Goal: Information Seeking & Learning: Understand process/instructions

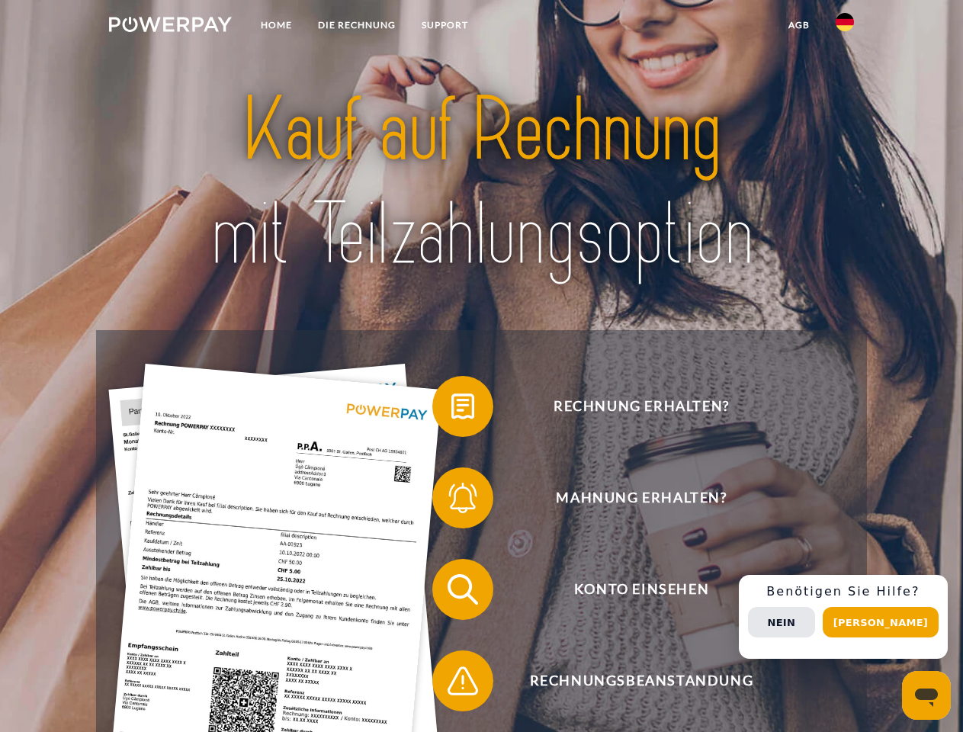
click at [170, 27] on img at bounding box center [170, 24] width 123 height 15
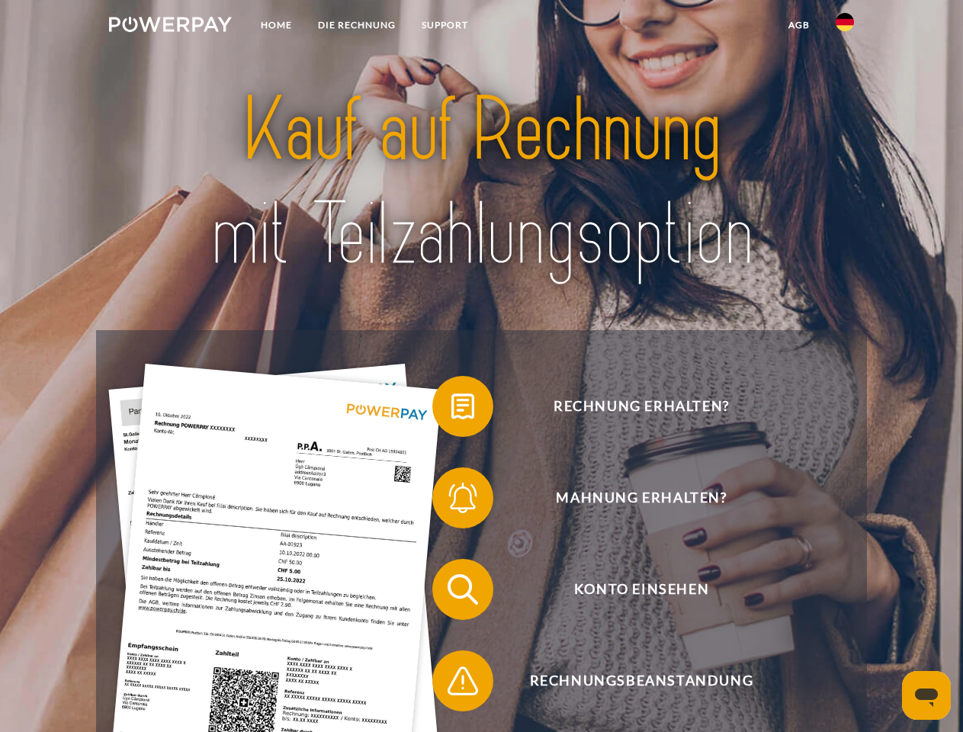
click at [845, 27] on img at bounding box center [844, 22] width 18 height 18
click at [798, 25] on link "agb" at bounding box center [798, 24] width 47 height 27
click at [451, 409] on span at bounding box center [440, 406] width 76 height 76
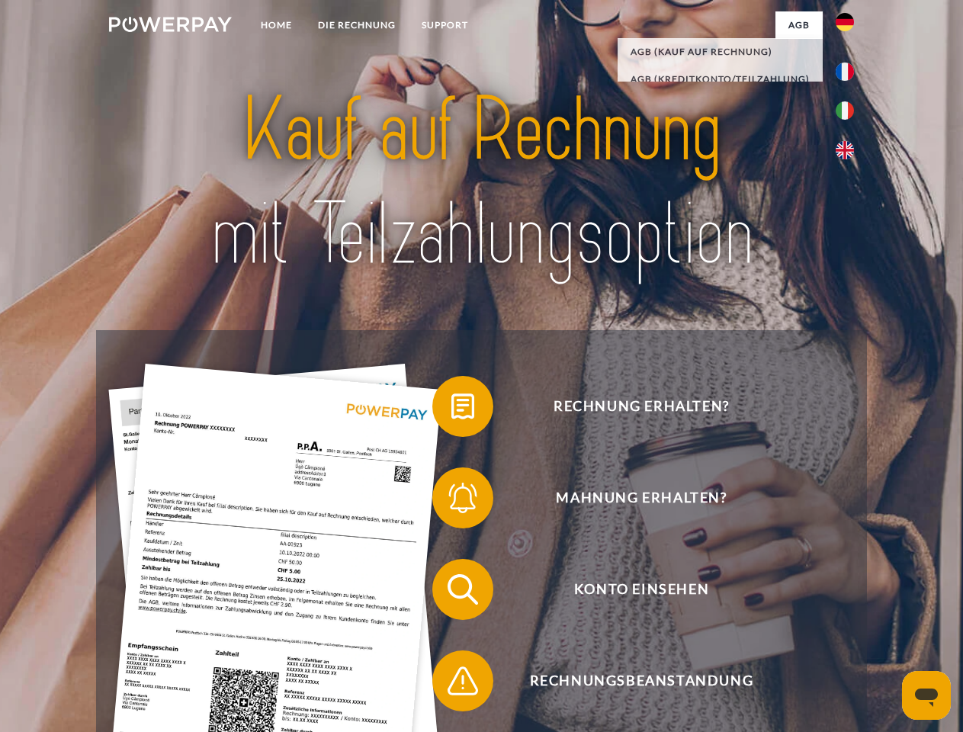
click at [451, 501] on span at bounding box center [440, 498] width 76 height 76
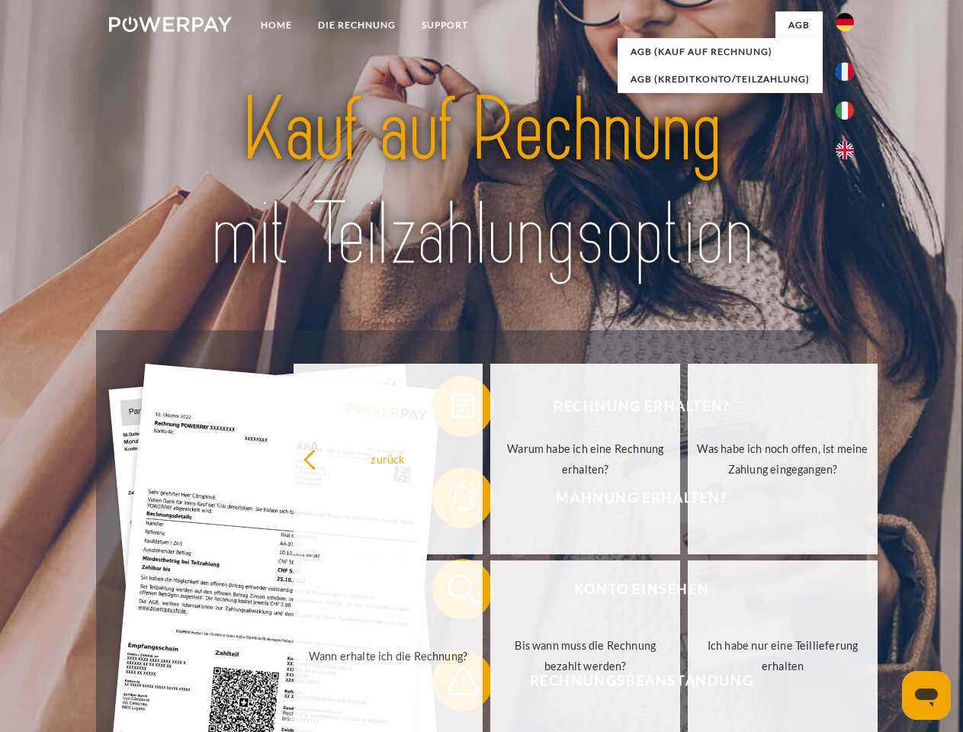
click at [490, 592] on link "Bis wann muss die Rechnung bezahlt werden?" at bounding box center [585, 655] width 190 height 191
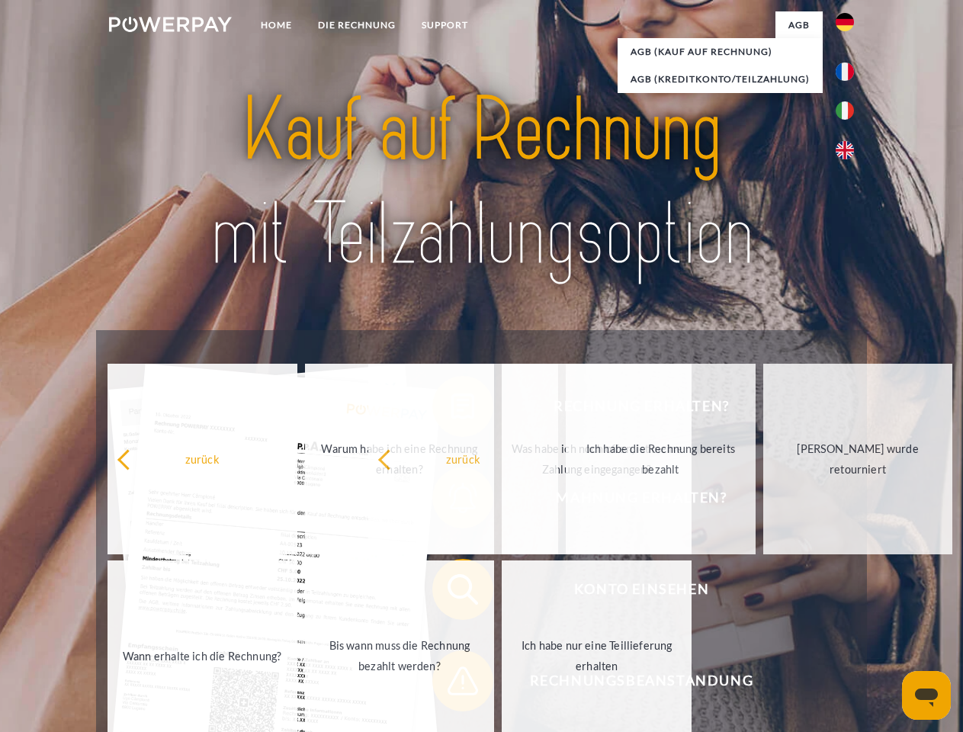
click at [451, 684] on div "Rechnung erhalten? Mahnung erhalten? Konto einsehen" at bounding box center [481, 635] width 770 height 610
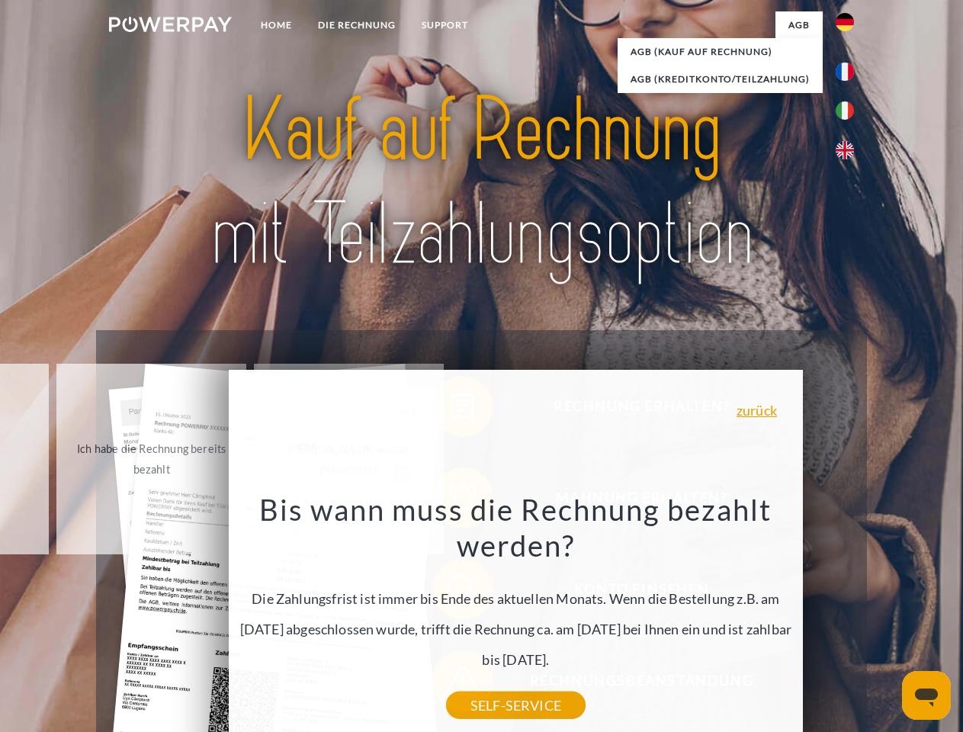
click at [848, 617] on div "Rechnung erhalten? Mahnung erhalten? Konto einsehen" at bounding box center [481, 635] width 770 height 610
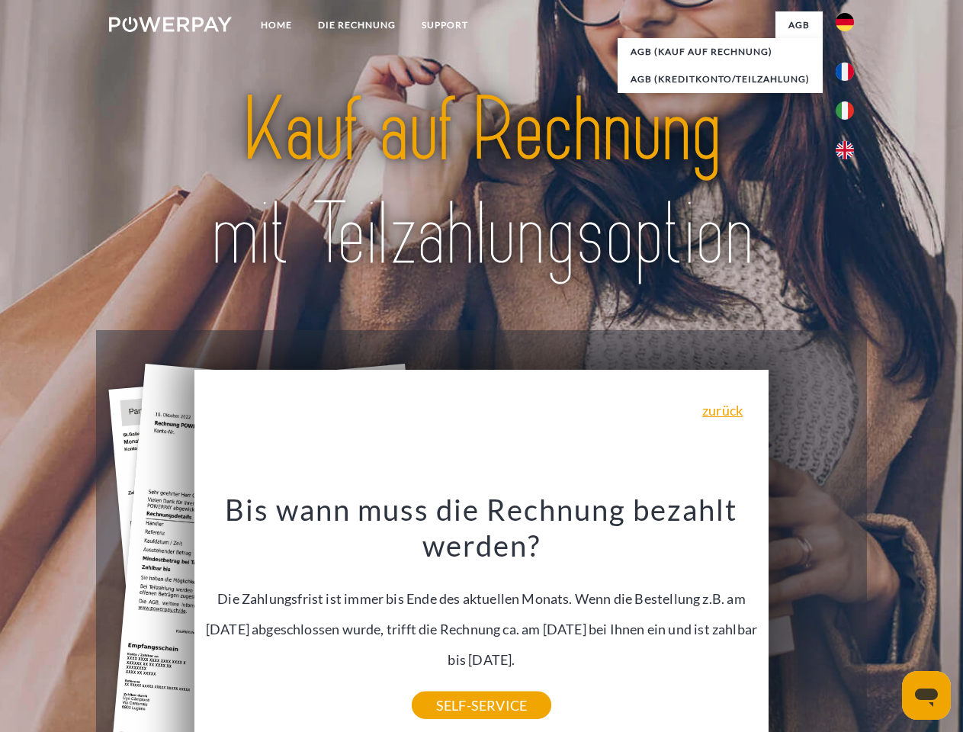
click at [811, 620] on span "Konto einsehen" at bounding box center [641, 589] width 374 height 61
click at [886, 622] on header "Home DIE RECHNUNG SUPPORT" at bounding box center [481, 526] width 963 height 1053
